Goal: Task Accomplishment & Management: Complete application form

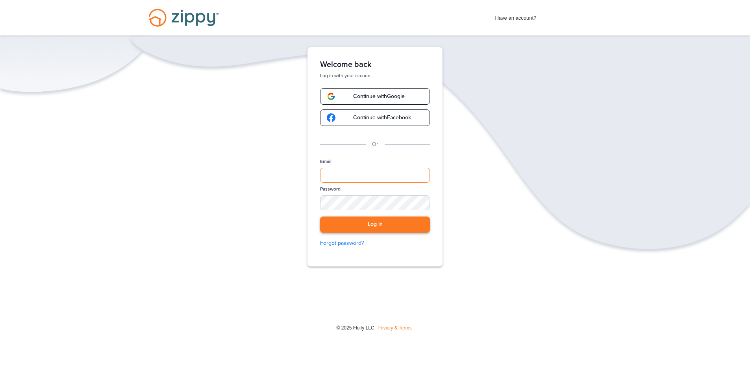
type input "**********"
click at [367, 222] on button "Log in" at bounding box center [375, 225] width 110 height 16
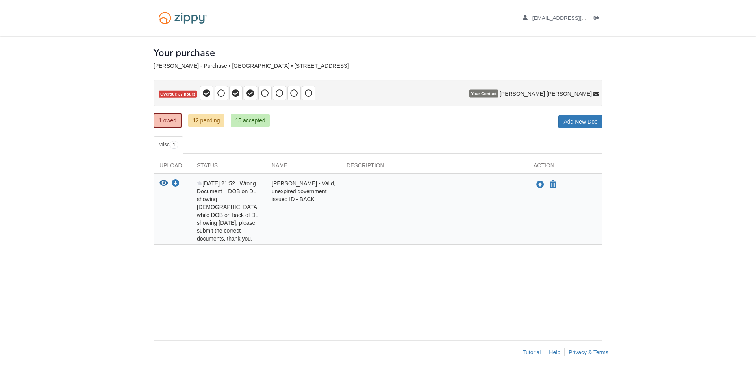
click at [394, 197] on div at bounding box center [434, 211] width 187 height 63
click at [206, 164] on div "Status" at bounding box center [228, 167] width 75 height 12
click at [282, 165] on div "Name" at bounding box center [303, 167] width 75 height 12
click at [211, 120] on link "12 pending" at bounding box center [206, 120] width 36 height 13
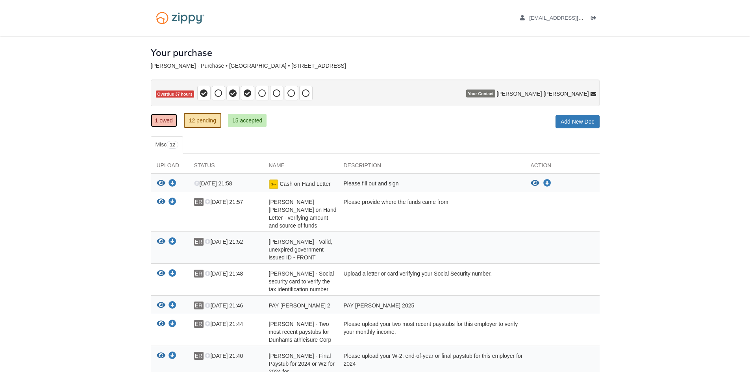
click at [165, 118] on link "1 owed" at bounding box center [164, 120] width 26 height 13
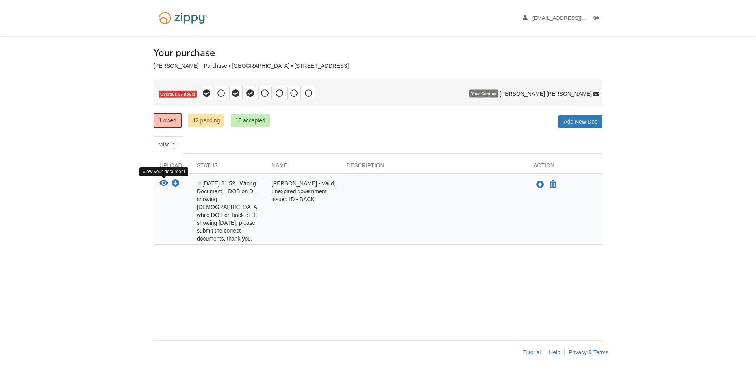
click at [161, 181] on icon "View EDGAR RINCON AVILA - Valid, unexpired government issued ID - BACK" at bounding box center [163, 184] width 9 height 8
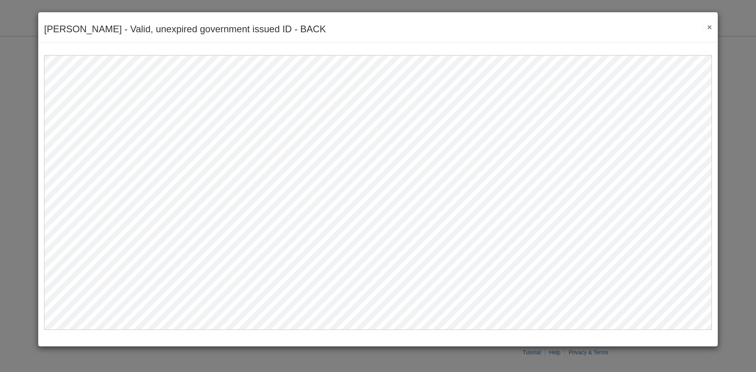
click at [712, 27] on div "EDGAR RINCON AVILA - Valid, unexpired government issued ID - BACK Save Cancel P…" at bounding box center [378, 27] width 680 height 30
click at [711, 27] on button "×" at bounding box center [707, 27] width 9 height 8
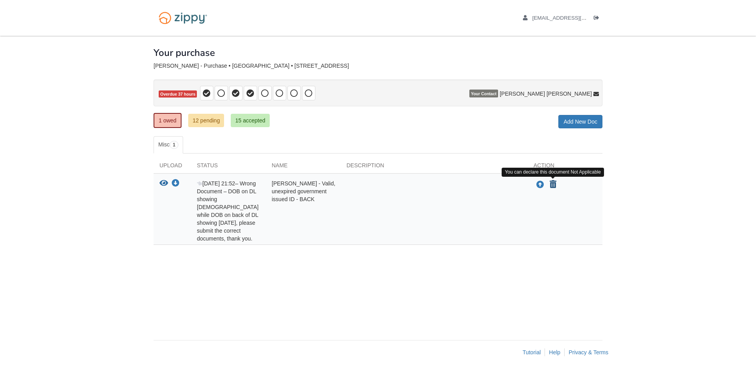
click at [556, 184] on icon "Declare EDGAR RINCON AVILA - Valid, unexpired government issued ID - BACK not a…" at bounding box center [553, 185] width 7 height 8
type input "**********"
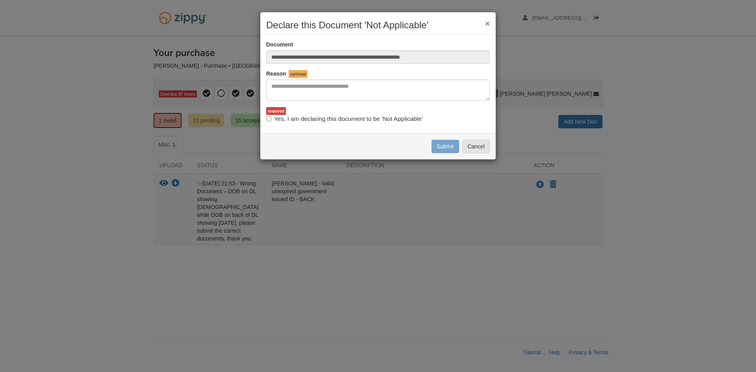
click at [485, 19] on div "**********" at bounding box center [378, 86] width 236 height 148
click at [485, 23] on button "×" at bounding box center [487, 23] width 5 height 8
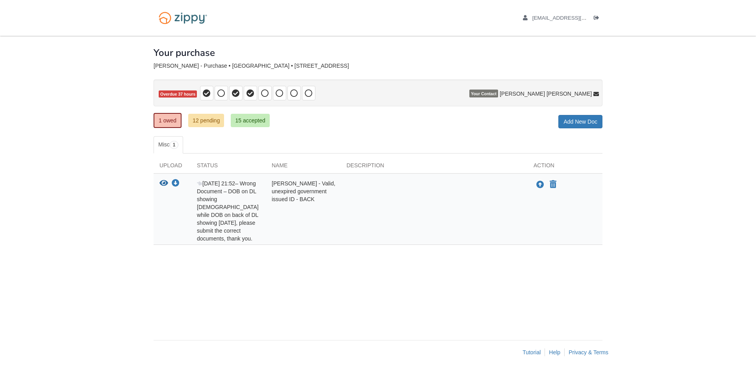
click at [684, 80] on body "rinconedgar10@gmail.com Logout" at bounding box center [378, 186] width 756 height 372
click at [661, 141] on body "rinconedgar10@gmail.com Logout" at bounding box center [378, 186] width 756 height 372
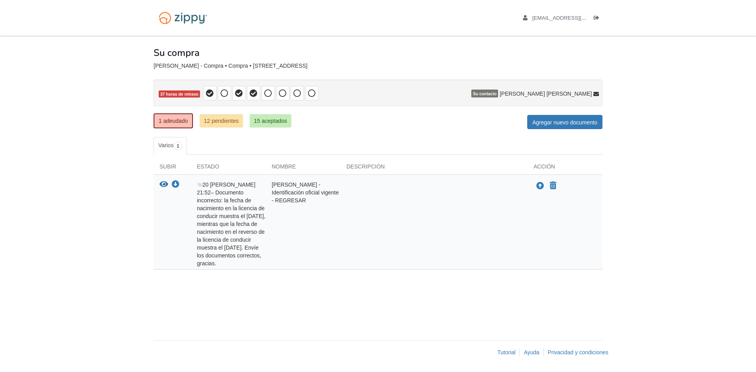
click at [682, 94] on body "rinconedgar10@gmail.com Cerrar sesión" at bounding box center [378, 186] width 756 height 372
click at [552, 187] on icon "Declarar EDGAR RINCON AVILA - Identificación oficial vigente - ATRÁS no aplica" at bounding box center [553, 186] width 7 height 8
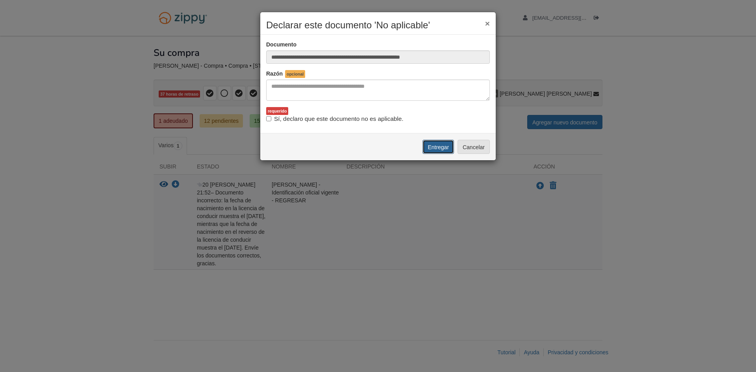
click at [443, 148] on font "Entregar" at bounding box center [438, 147] width 21 height 6
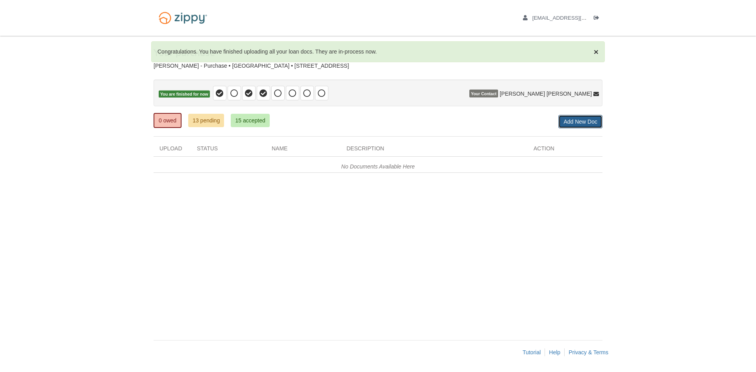
click at [573, 121] on link "Add New Doc" at bounding box center [580, 121] width 44 height 13
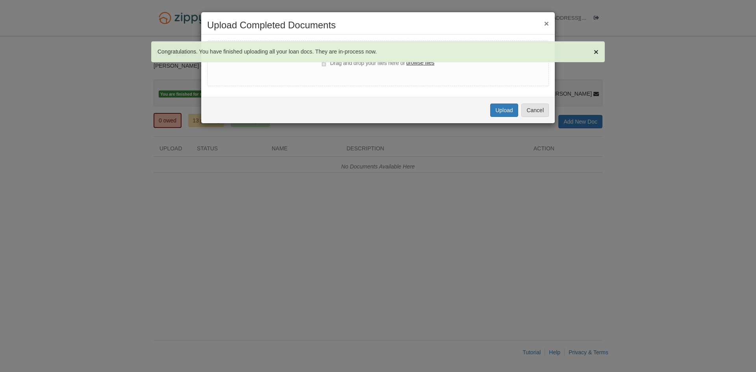
click at [308, 63] on div "Drag and drop your files here or browse files" at bounding box center [378, 64] width 342 height 46
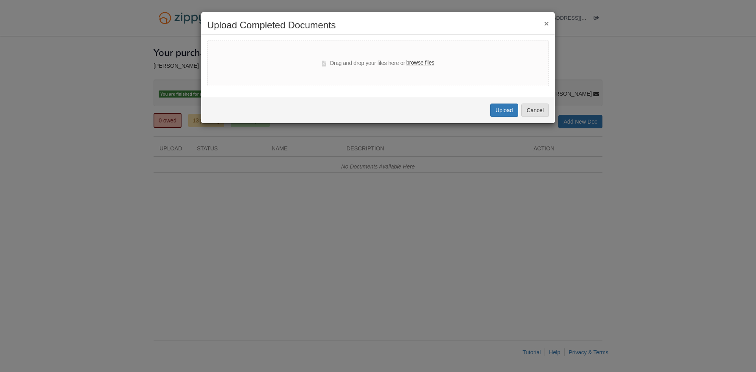
click at [419, 61] on label "browse files" at bounding box center [420, 63] width 28 height 9
click at [0, 0] on input "browse files" at bounding box center [0, 0] width 0 height 0
click at [424, 61] on label "browse files" at bounding box center [420, 63] width 28 height 9
click at [0, 0] on input "browse files" at bounding box center [0, 0] width 0 height 0
select select "****"
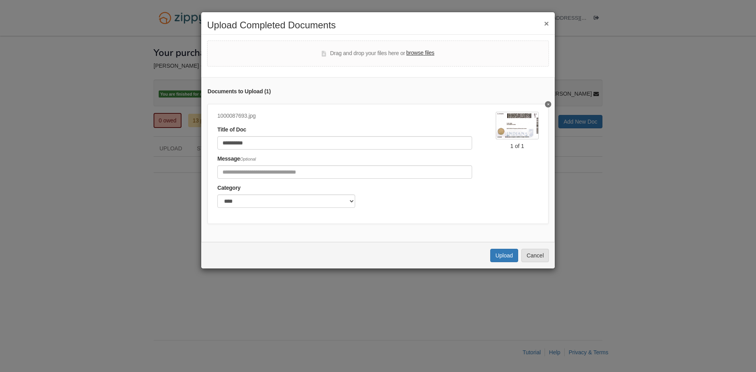
click at [506, 121] on img at bounding box center [517, 126] width 43 height 28
click at [261, 142] on input "**********" at bounding box center [344, 142] width 255 height 13
click at [237, 169] on input "Include any comments on this document" at bounding box center [344, 171] width 255 height 13
drag, startPoint x: 264, startPoint y: 142, endPoint x: 200, endPoint y: 142, distance: 64.6
click at [200, 142] on div "**********" at bounding box center [378, 186] width 756 height 372
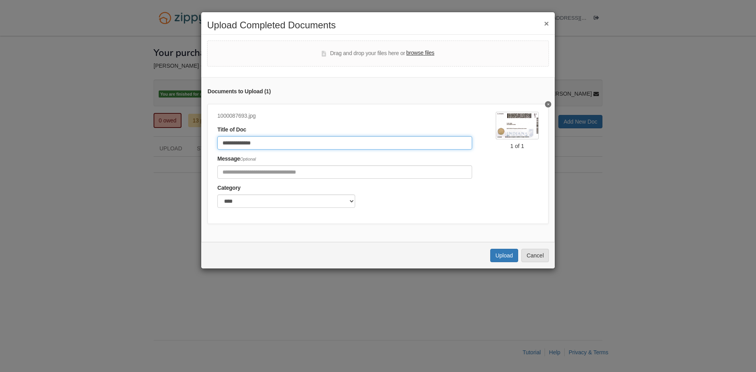
type input "**********"
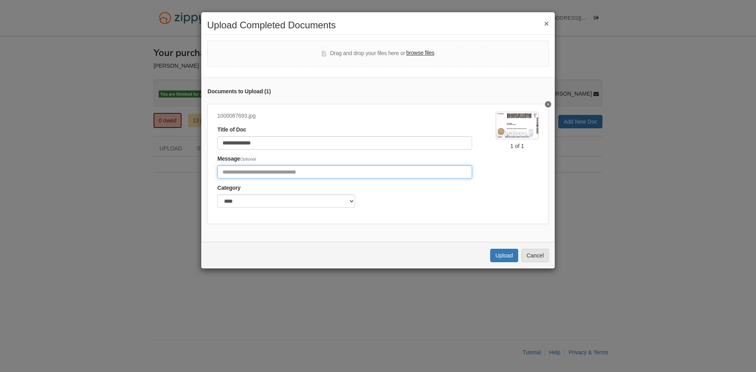
click at [270, 172] on input "Include any comments on this document" at bounding box center [344, 171] width 255 height 13
click at [424, 48] on div "Drag and drop your files here or browse files" at bounding box center [378, 54] width 342 height 26
click at [424, 49] on label "browse files" at bounding box center [420, 53] width 28 height 9
click at [0, 0] on input "browse files" at bounding box center [0, 0] width 0 height 0
select select "****"
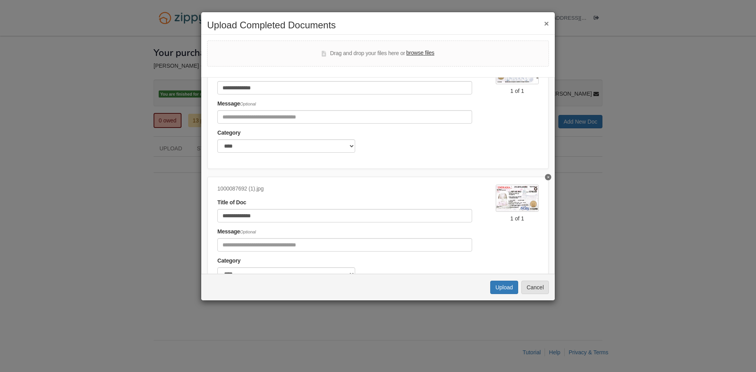
scroll to position [79, 0]
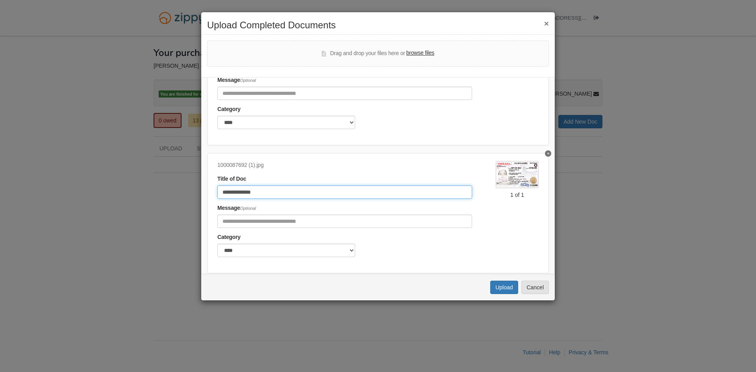
click at [262, 193] on input "**********" at bounding box center [344, 191] width 255 height 13
drag, startPoint x: 264, startPoint y: 192, endPoint x: 205, endPoint y: 189, distance: 59.1
click at [205, 189] on div "**********" at bounding box center [378, 175] width 354 height 197
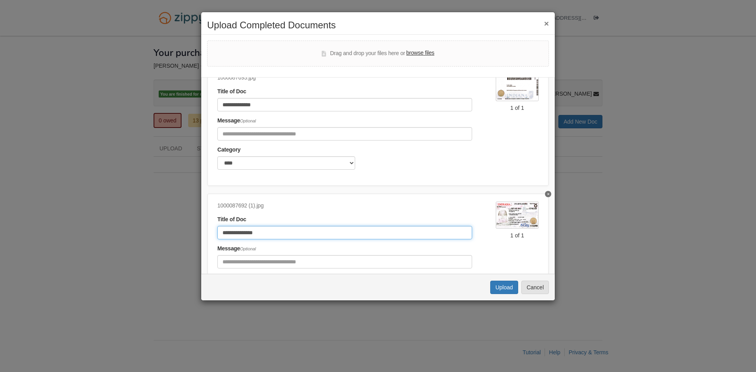
scroll to position [39, 0]
type input "**********"
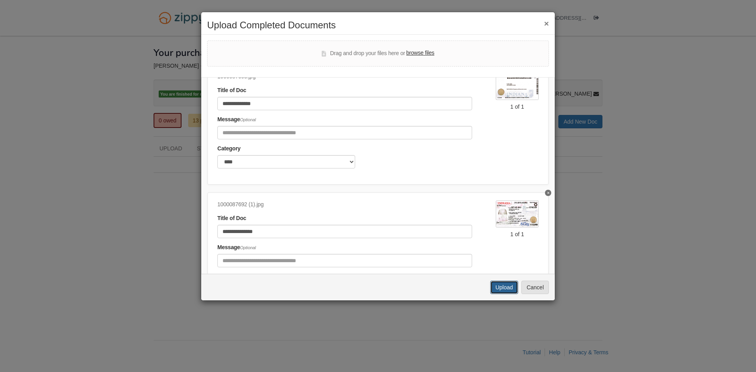
click at [503, 289] on button "Upload" at bounding box center [504, 287] width 28 height 13
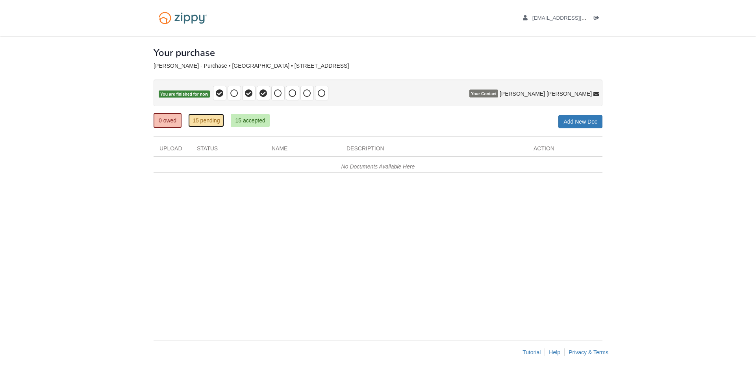
click at [211, 119] on link "15 pending" at bounding box center [206, 120] width 36 height 13
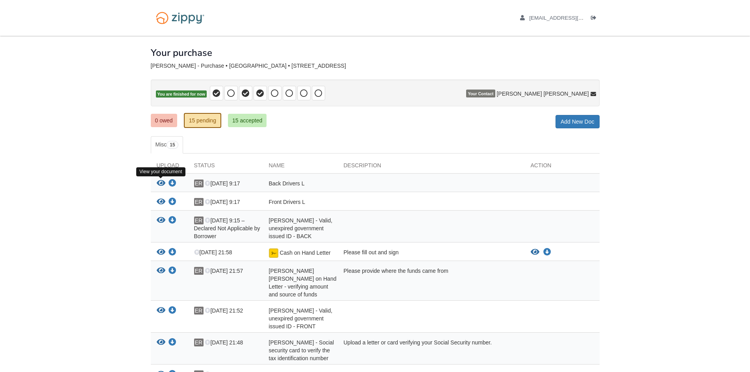
click at [162, 183] on icon "View Back Drivers L" at bounding box center [161, 184] width 9 height 8
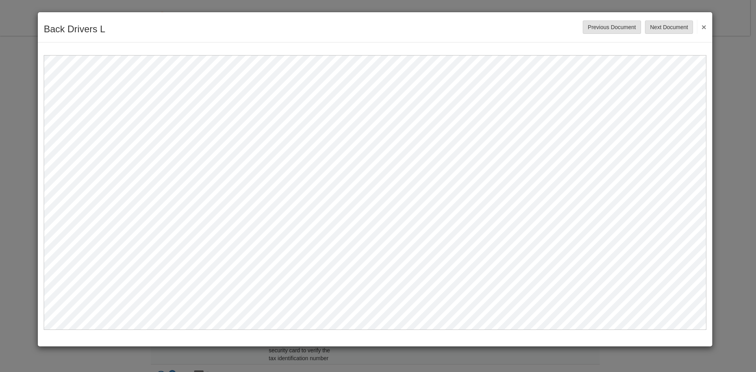
click at [706, 30] on button "×" at bounding box center [701, 27] width 9 height 14
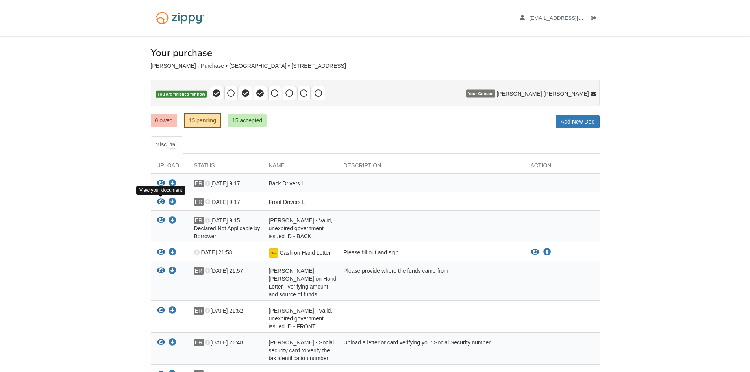
click at [160, 201] on icon "View Front Drivers L" at bounding box center [161, 202] width 9 height 8
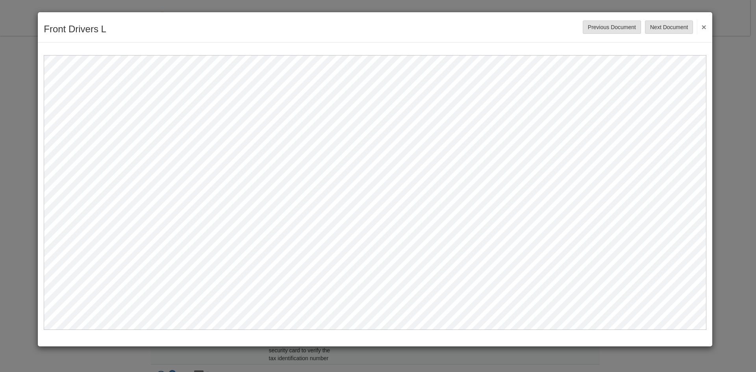
drag, startPoint x: 704, startPoint y: 25, endPoint x: 700, endPoint y: 30, distance: 6.7
click at [703, 26] on button "×" at bounding box center [701, 27] width 9 height 14
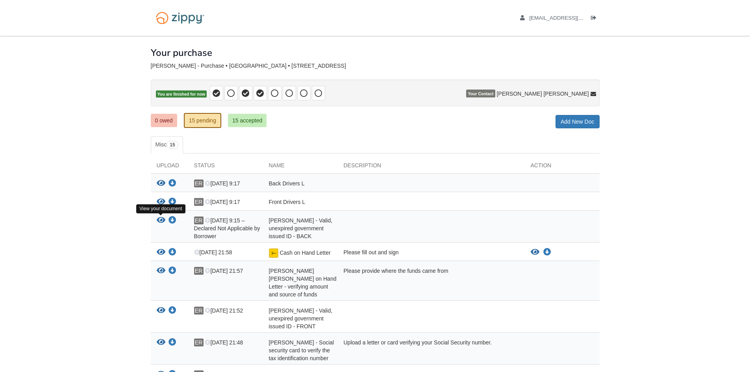
click at [161, 219] on icon "View EDGAR RINCON AVILA - Valid, unexpired government issued ID - BACK" at bounding box center [161, 221] width 9 height 8
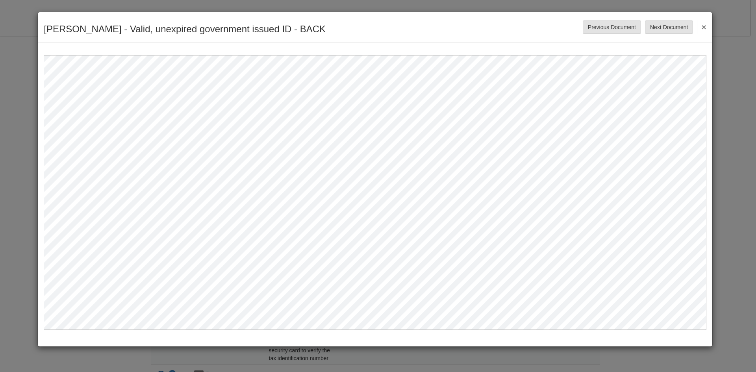
click at [704, 25] on button "×" at bounding box center [701, 27] width 9 height 14
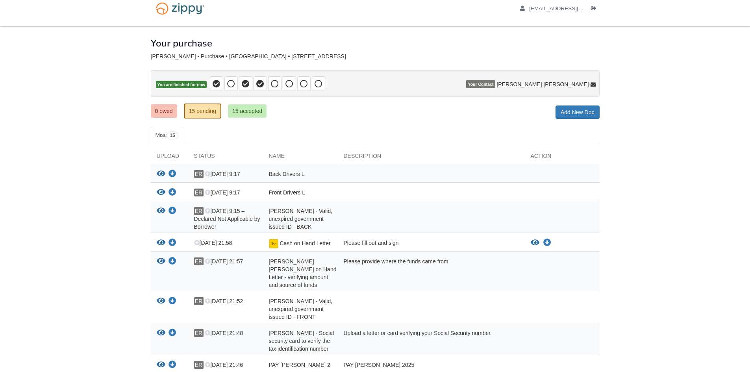
scroll to position [39, 0]
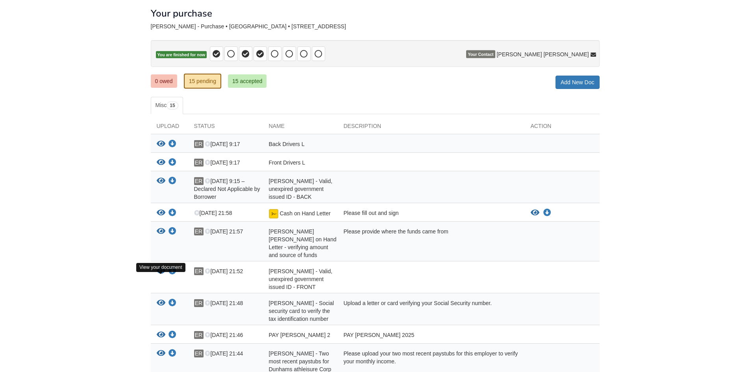
click at [164, 275] on icon "View EDGAR RINCON AVILA - Valid, unexpired government issued ID - FRONT" at bounding box center [161, 271] width 9 height 8
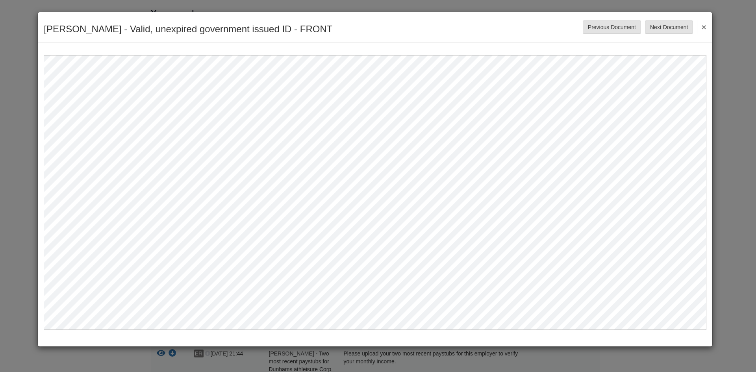
click at [705, 25] on button "×" at bounding box center [701, 27] width 9 height 14
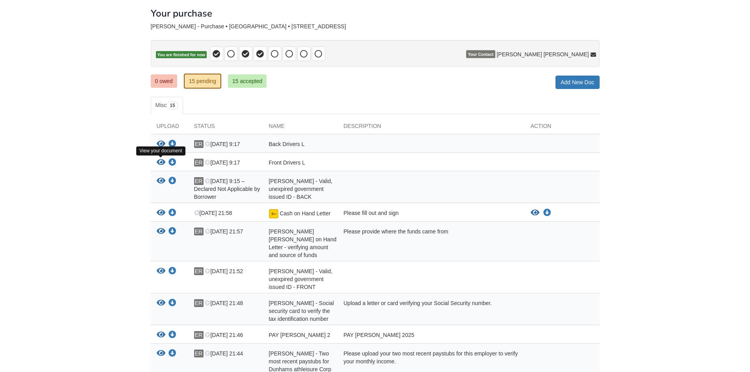
click at [161, 162] on icon "View Front Drivers L" at bounding box center [161, 163] width 9 height 8
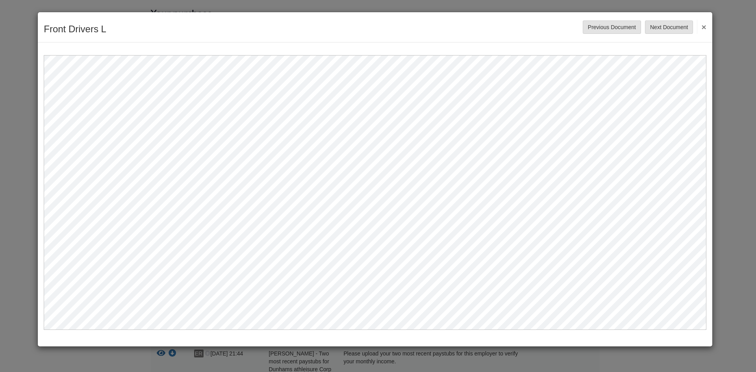
click at [709, 26] on div "Front Drivers L Save Cancel Previous Document Next Document ×" at bounding box center [375, 27] width 674 height 30
click at [702, 26] on button "×" at bounding box center [701, 27] width 9 height 14
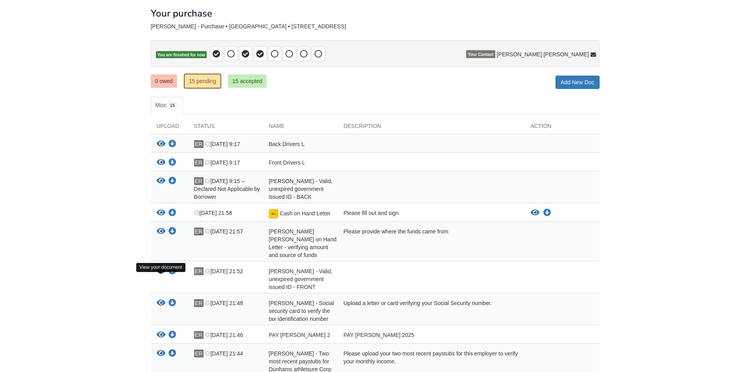
click at [162, 275] on icon "View EDGAR RINCON AVILA - Valid, unexpired government issued ID - FRONT" at bounding box center [161, 271] width 9 height 8
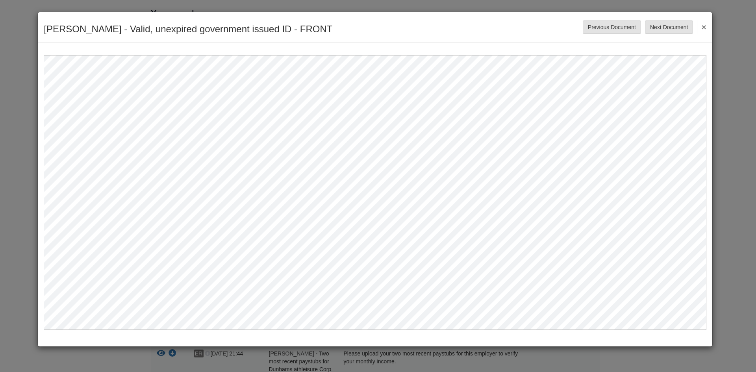
click at [701, 28] on button "×" at bounding box center [701, 27] width 9 height 14
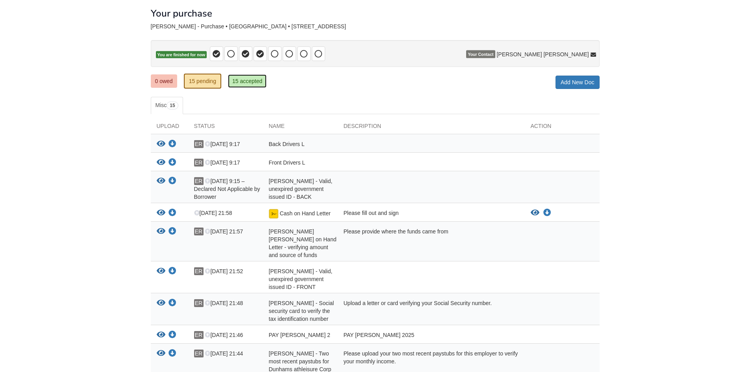
click at [247, 82] on link "15 accepted" at bounding box center [247, 80] width 39 height 13
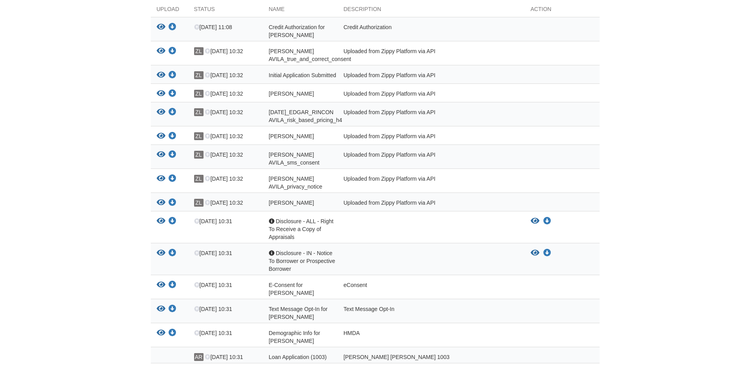
scroll to position [157, 0]
click at [537, 224] on icon "View Disclosure - ALL - Right To Receive a Copy of Appraisals" at bounding box center [535, 220] width 9 height 8
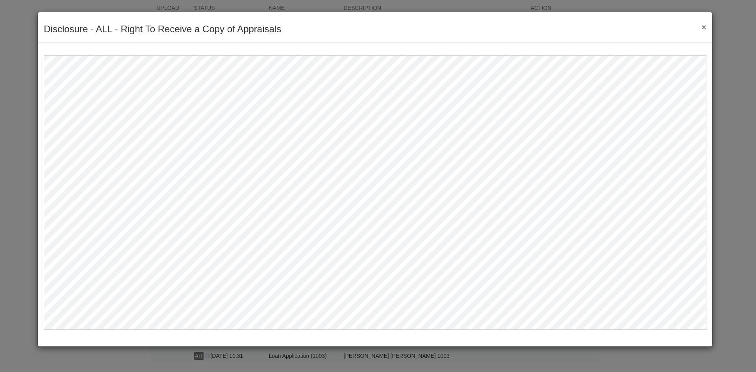
click at [708, 26] on div "Disclosure - ALL - Right To Receive a Copy of Appraisals Save Cancel Previous D…" at bounding box center [375, 27] width 674 height 30
click at [704, 24] on button "×" at bounding box center [701, 27] width 9 height 8
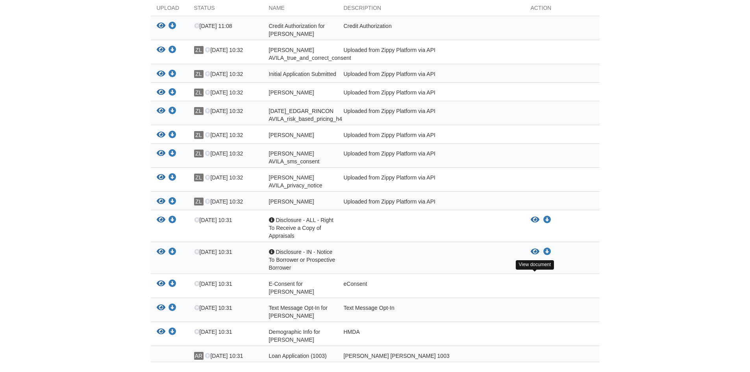
click at [532, 256] on icon "View Disclosure - IN - Notice To Borrower or Prospective Borrower" at bounding box center [535, 252] width 9 height 8
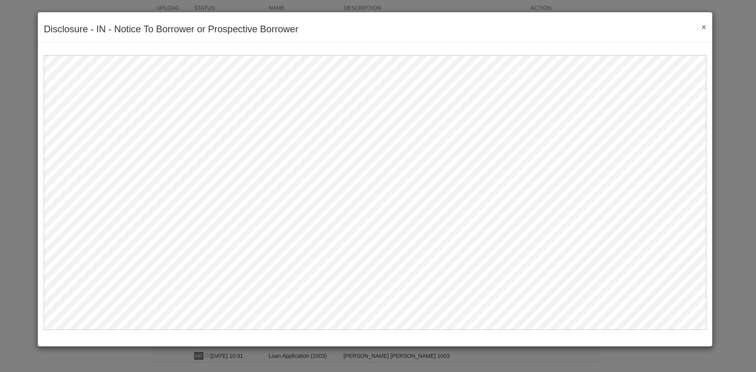
click at [705, 24] on button "×" at bounding box center [701, 27] width 9 height 8
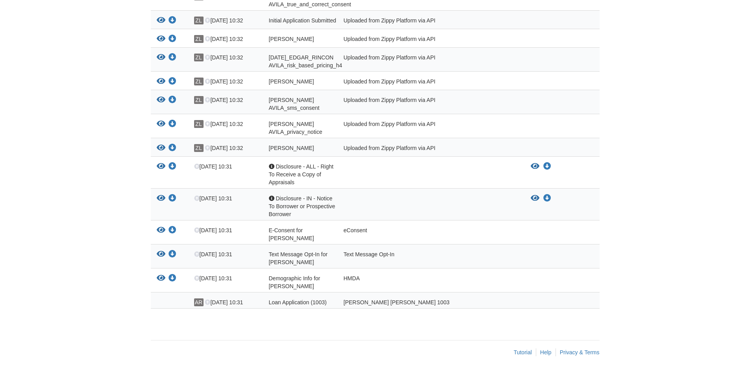
scroll to position [235, 0]
click at [347, 280] on div "HMDA" at bounding box center [431, 282] width 187 height 16
click at [159, 276] on icon "View Demographic Info for EDGAR RINCON AVILA" at bounding box center [161, 278] width 9 height 8
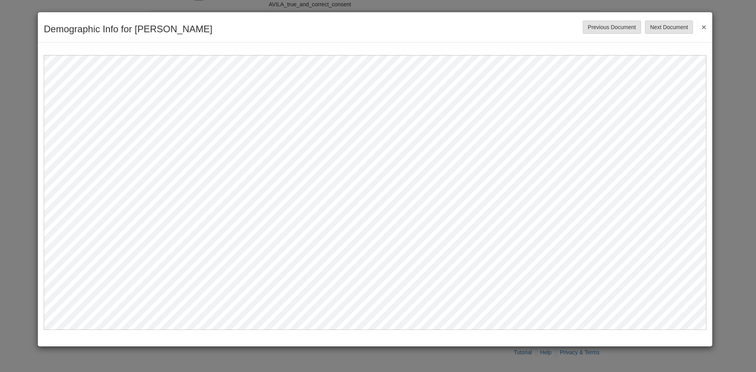
click at [702, 28] on button "×" at bounding box center [701, 27] width 9 height 14
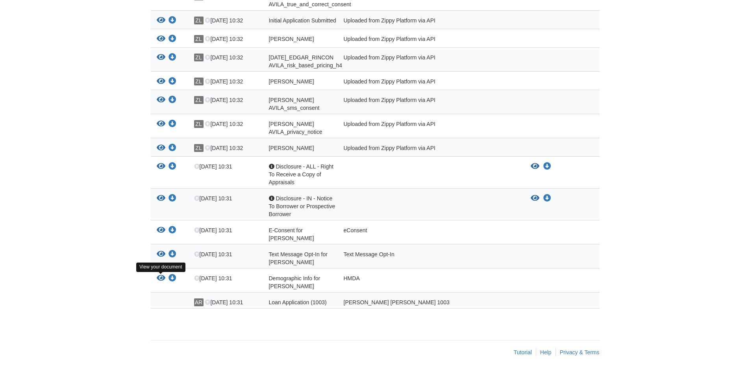
click at [164, 250] on icon "View Text Message Opt-In for EDGAR RINCON AVILA" at bounding box center [161, 254] width 9 height 8
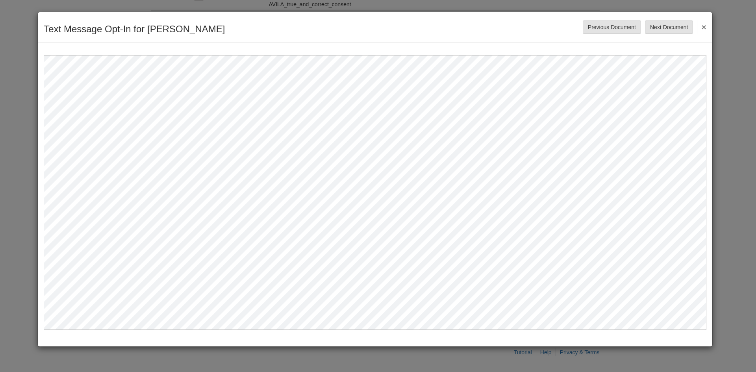
click at [706, 26] on button "×" at bounding box center [701, 27] width 9 height 14
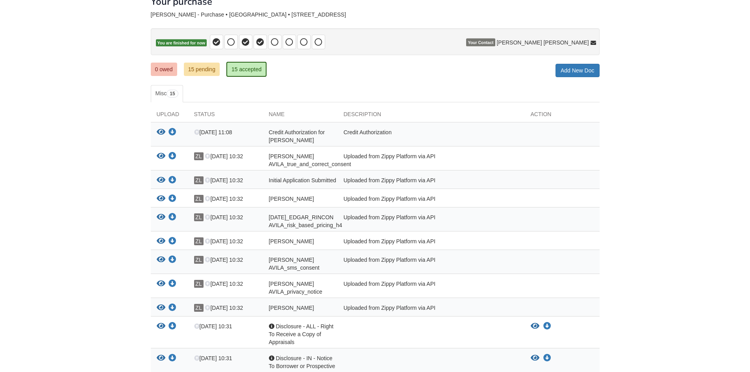
scroll to position [0, 0]
